Goal: Task Accomplishment & Management: Complete application form

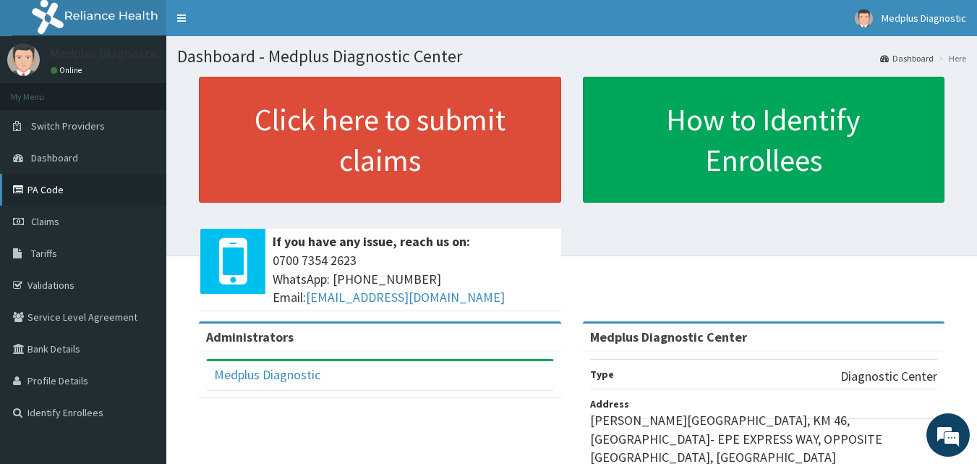
click at [57, 181] on link "PA Code" at bounding box center [83, 190] width 166 height 32
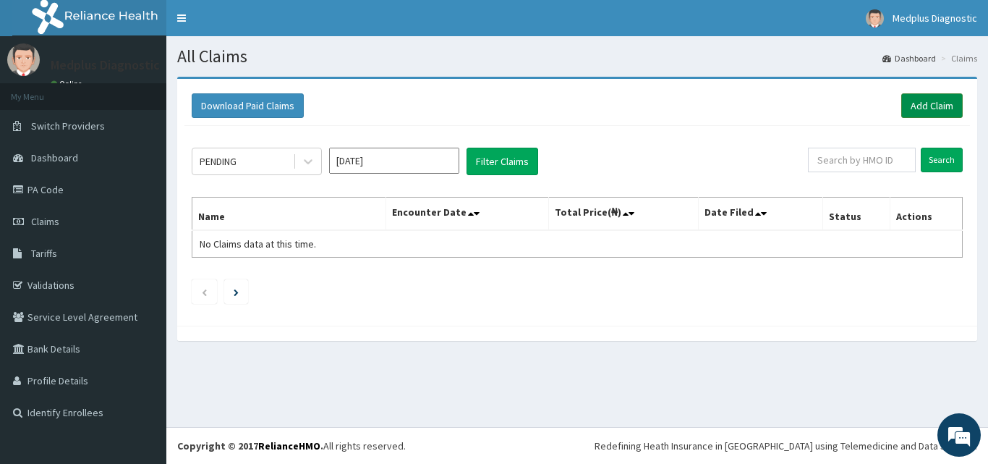
click at [935, 106] on link "Add Claim" at bounding box center [931, 105] width 61 height 25
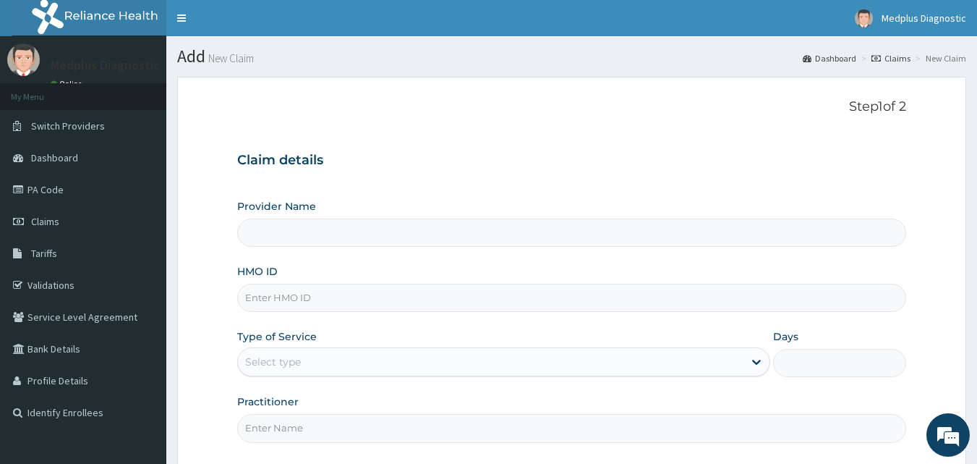
type input "Medplus Diagnostic Center"
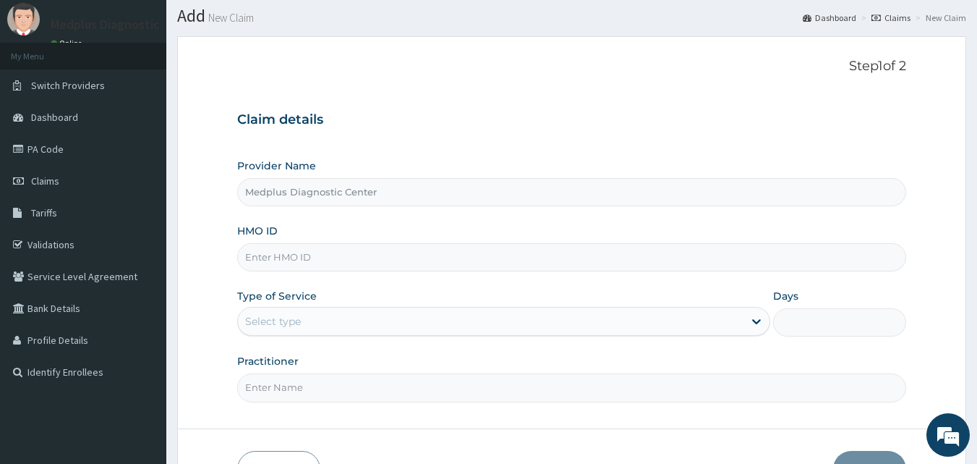
scroll to position [59, 0]
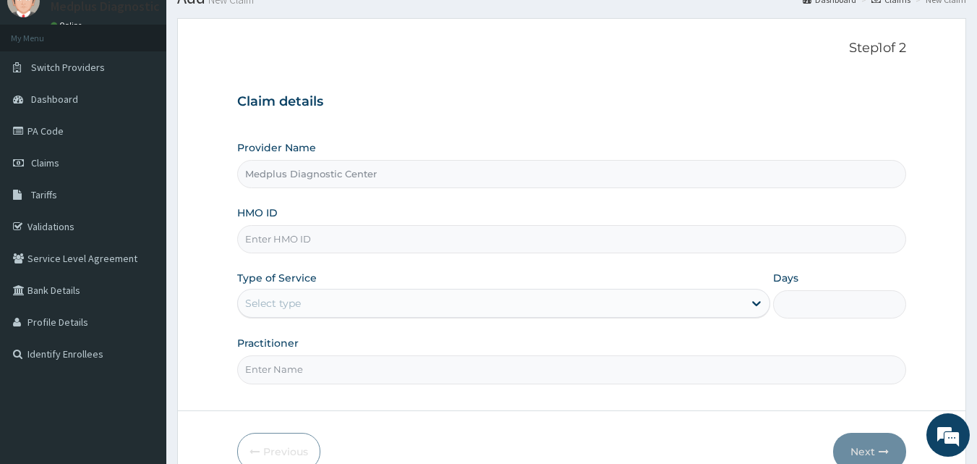
click at [369, 240] on input "HMO ID" at bounding box center [572, 239] width 670 height 28
type input "CZZ/10001/A"
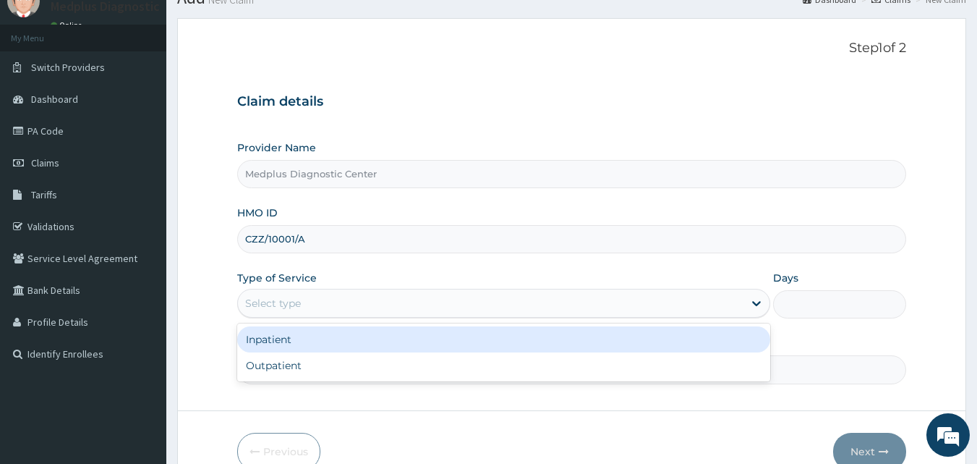
click at [359, 303] on div "Select type" at bounding box center [491, 302] width 506 height 23
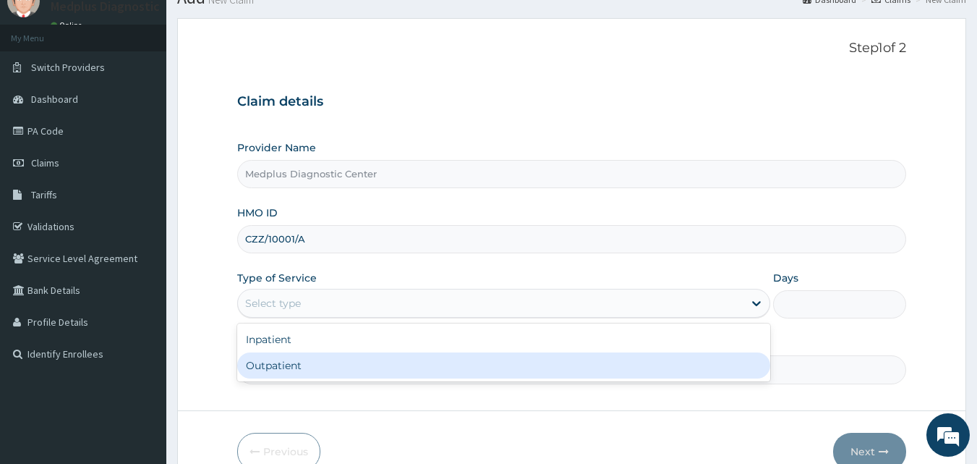
click at [284, 367] on div "Outpatient" at bounding box center [503, 365] width 533 height 26
type input "1"
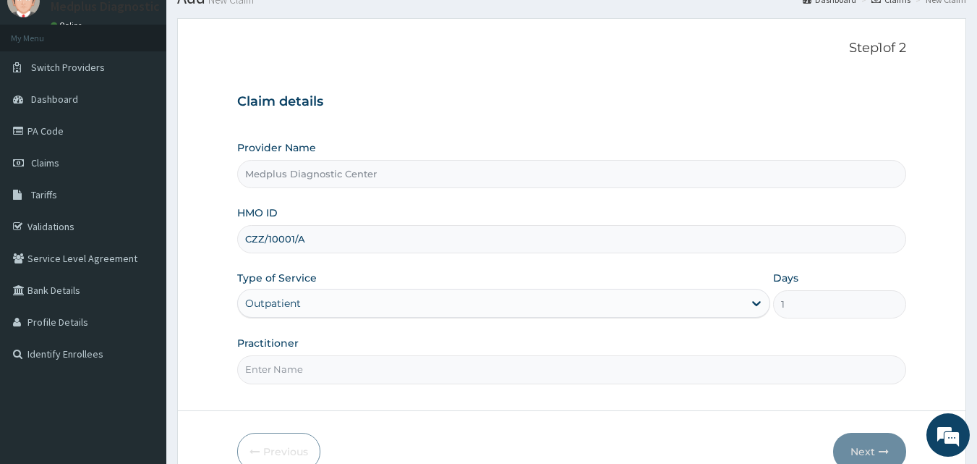
click at [284, 370] on input "Practitioner" at bounding box center [572, 369] width 670 height 28
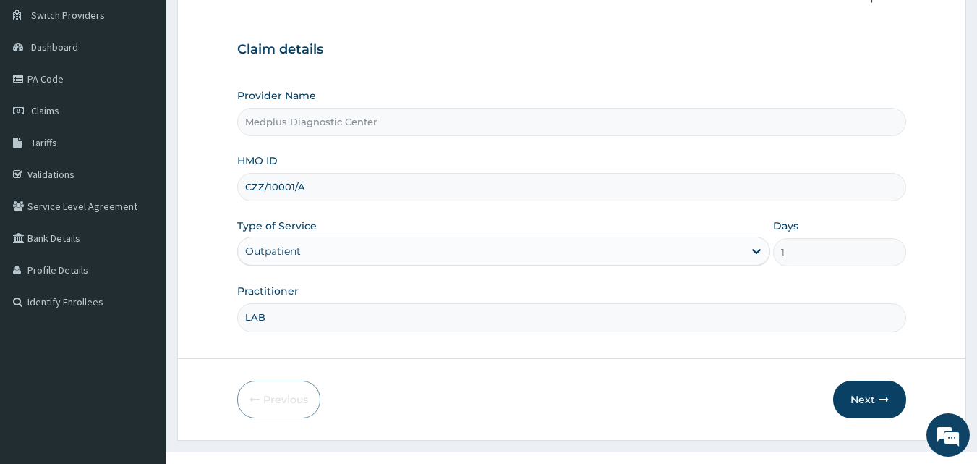
scroll to position [135, 0]
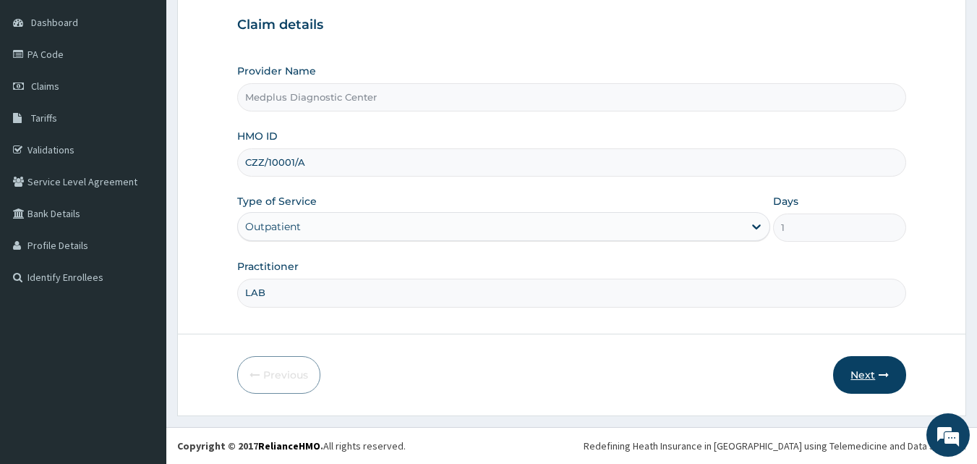
type input "LAB"
click at [879, 367] on button "Next" at bounding box center [869, 375] width 73 height 38
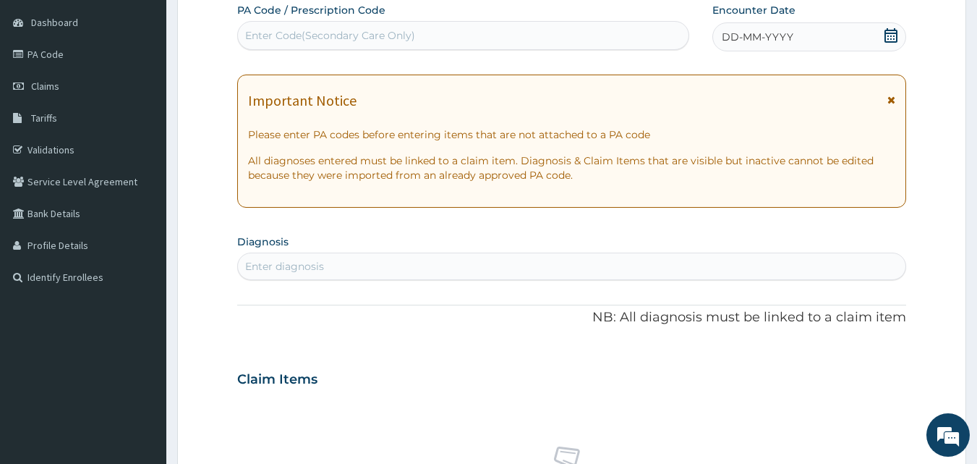
click at [280, 30] on div "Enter Code(Secondary Care Only)" at bounding box center [330, 35] width 170 height 14
paste input "PA/912D24"
type input "PA/912D24"
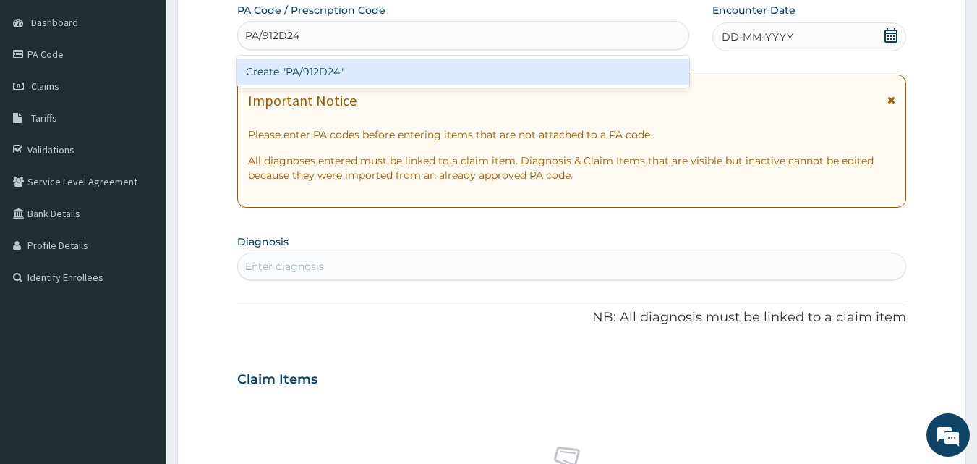
click at [289, 71] on div "Create "PA/912D24"" at bounding box center [463, 72] width 453 height 26
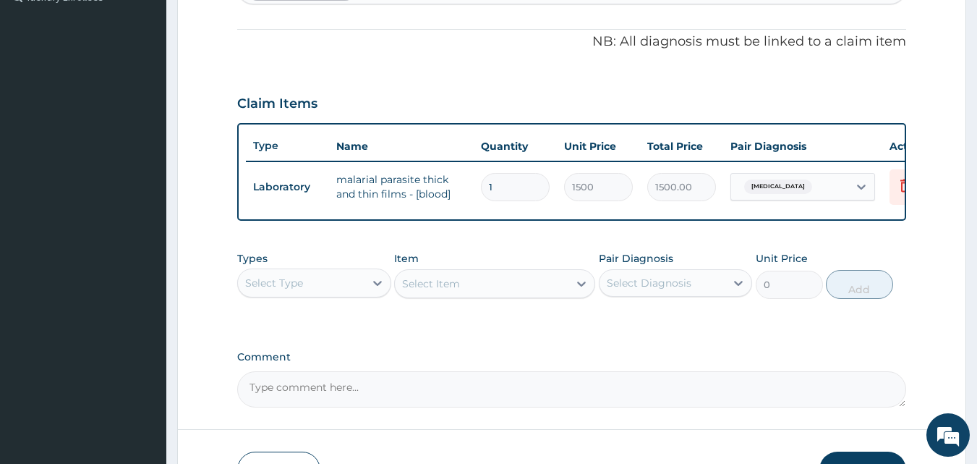
scroll to position [521, 0]
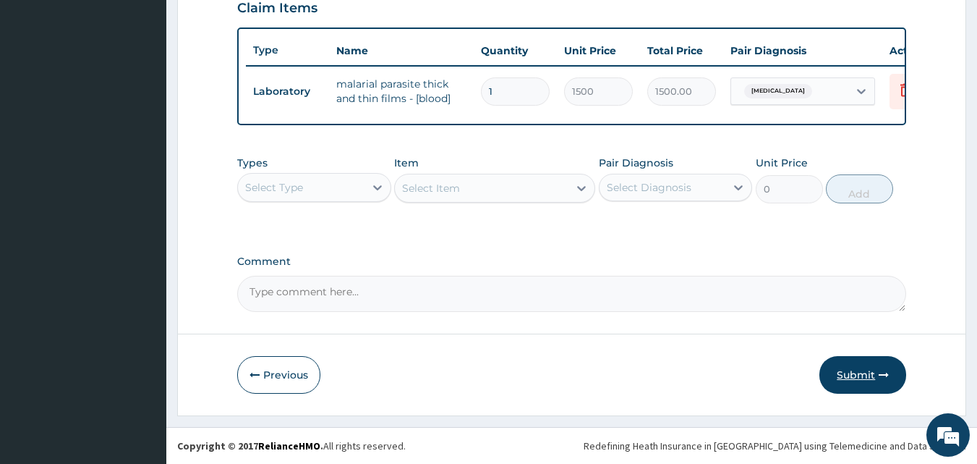
click at [869, 376] on button "Submit" at bounding box center [862, 375] width 87 height 38
